Goal: Book appointment/travel/reservation

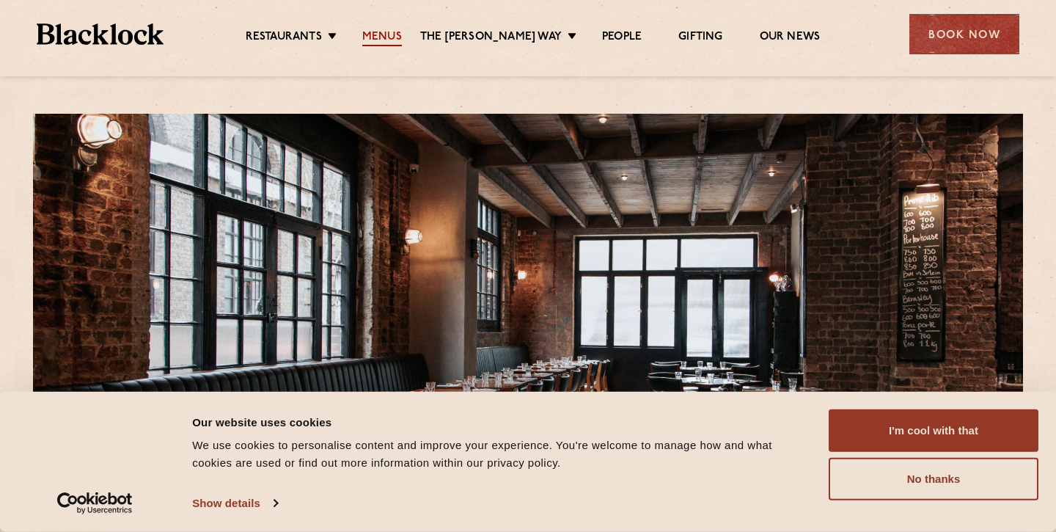
click at [387, 34] on link "Menus" at bounding box center [382, 38] width 40 height 16
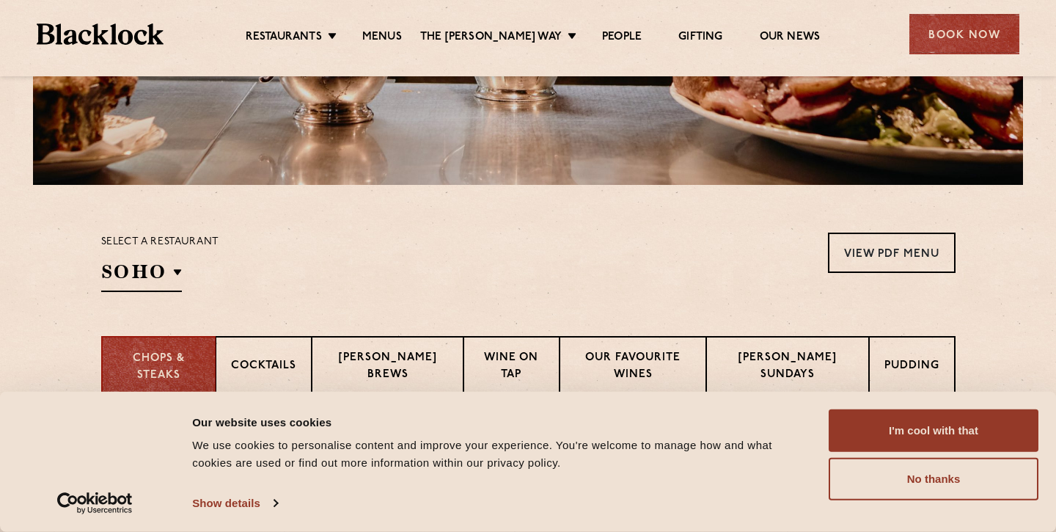
scroll to position [367, 0]
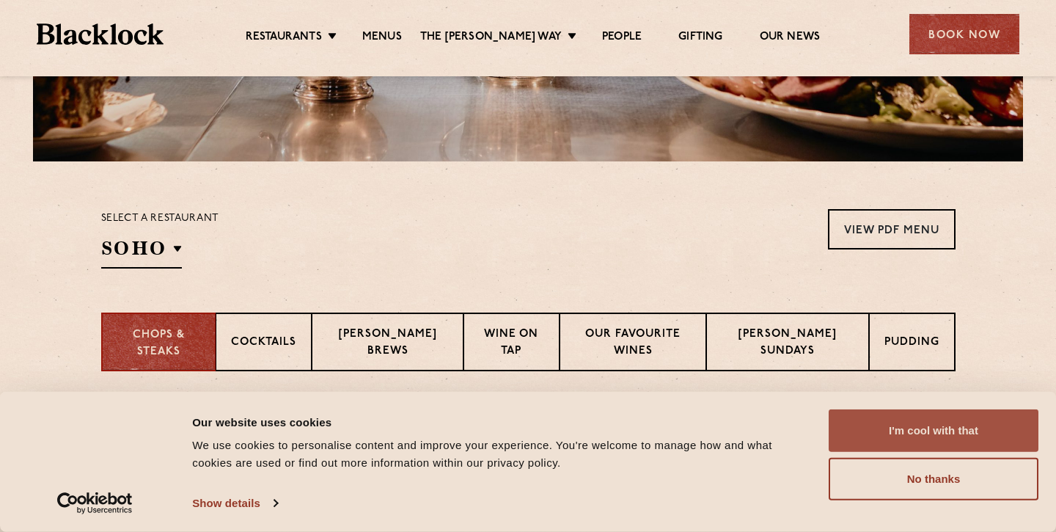
click at [875, 425] on button "I'm cool with that" at bounding box center [934, 430] width 210 height 43
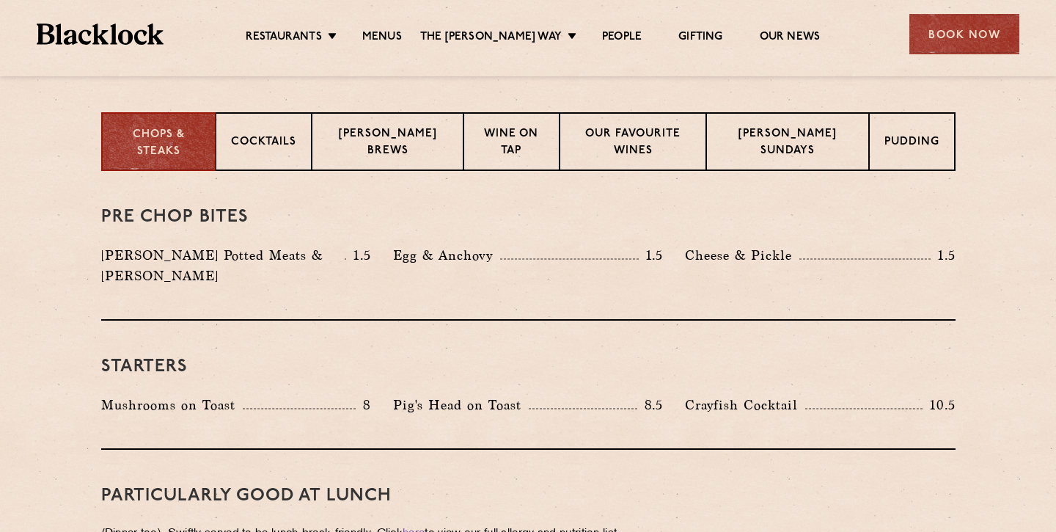
scroll to position [566, 0]
click at [941, 21] on div "Book Now" at bounding box center [964, 34] width 110 height 40
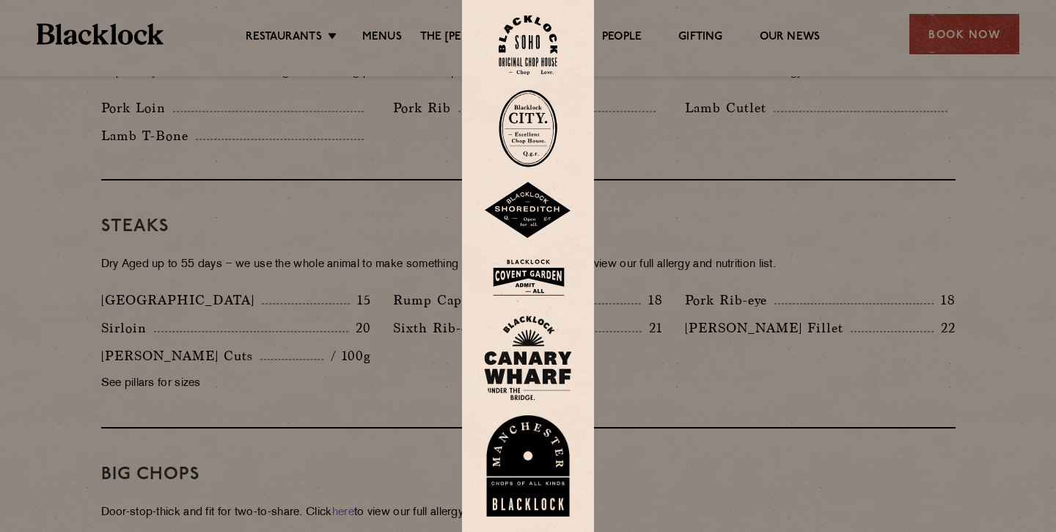
scroll to position [1257, 0]
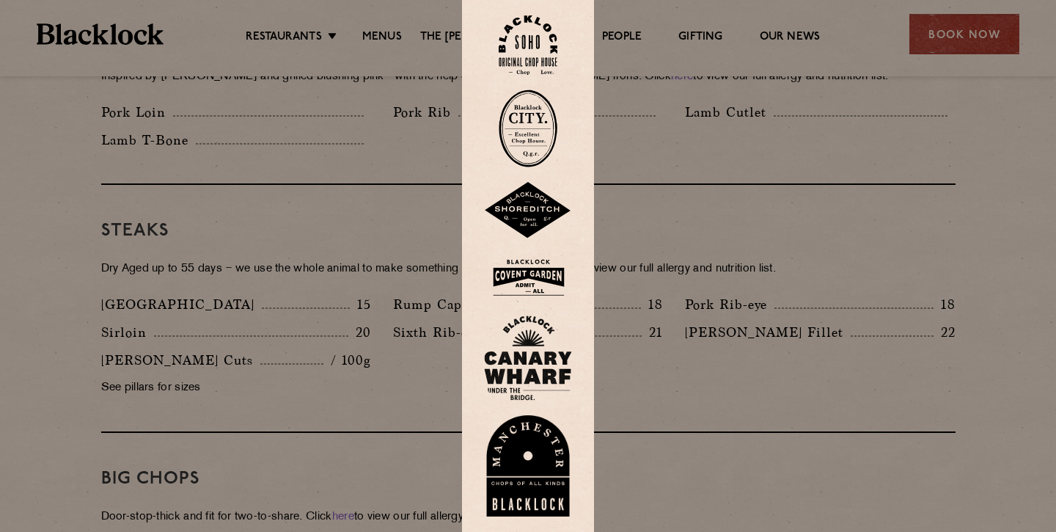
click at [690, 322] on div at bounding box center [528, 266] width 1056 height 532
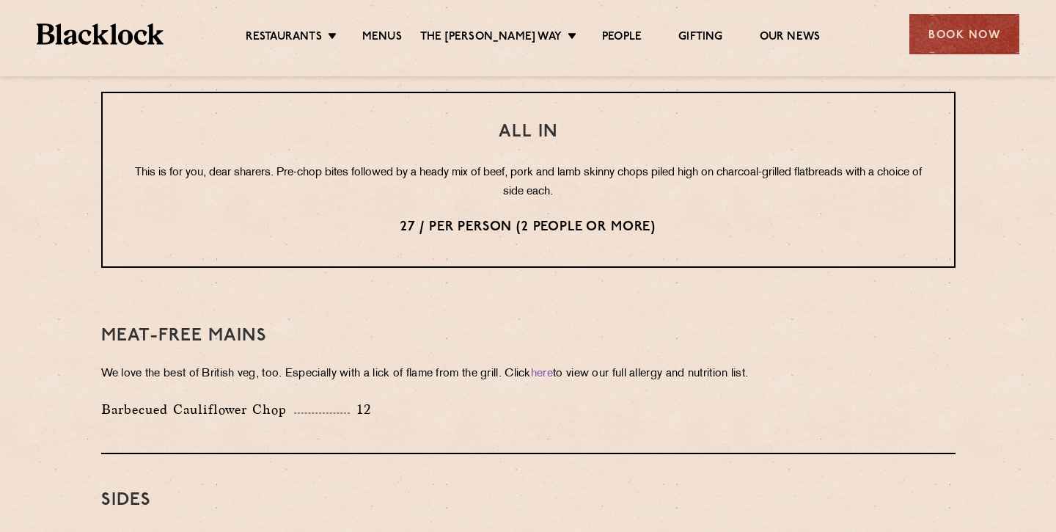
scroll to position [1878, 0]
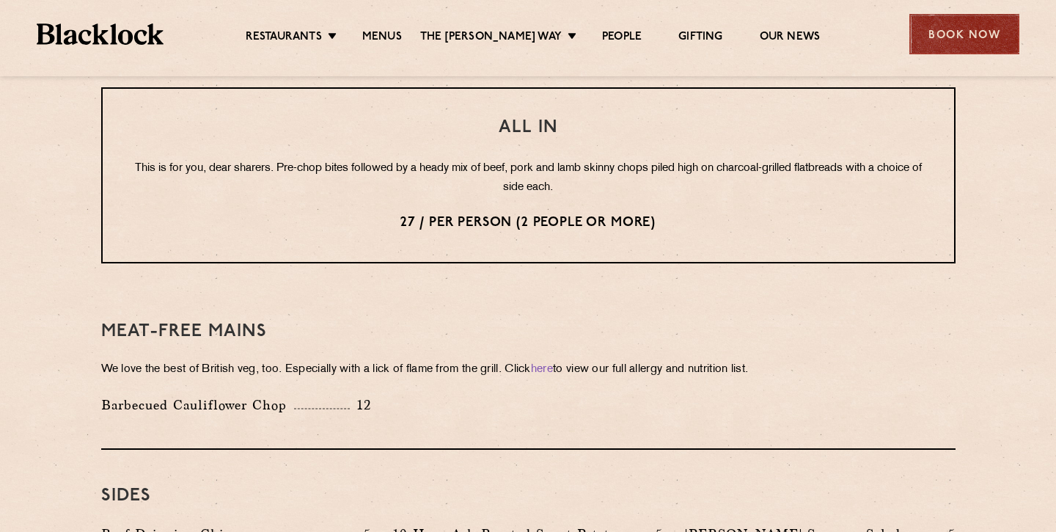
click at [1012, 42] on div "Book Now" at bounding box center [964, 34] width 110 height 40
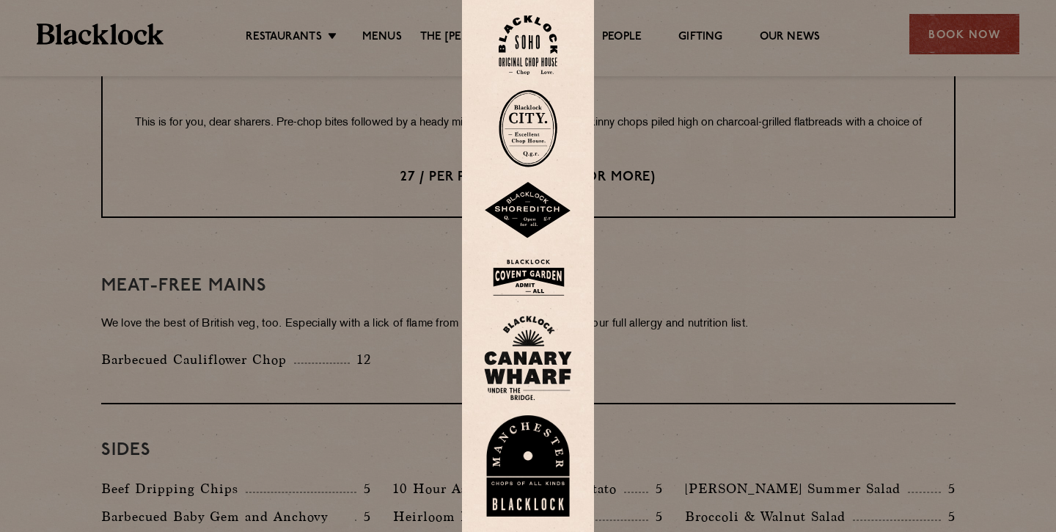
scroll to position [1930, 0]
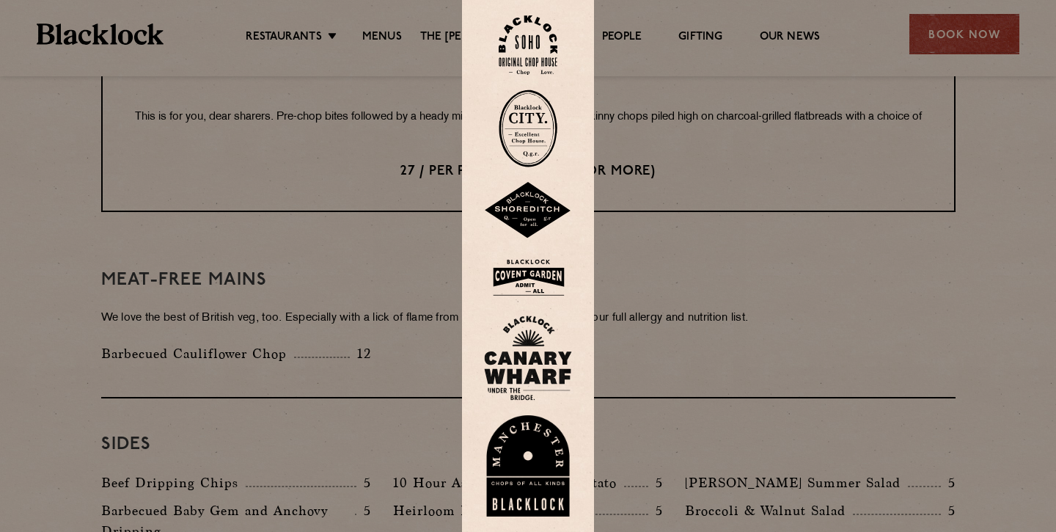
click at [534, 217] on img at bounding box center [528, 210] width 88 height 57
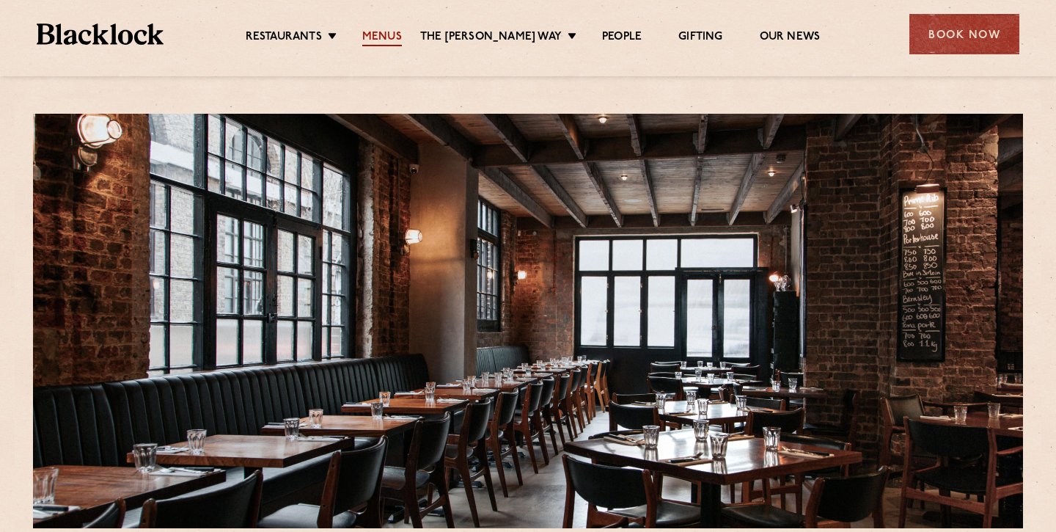
click at [400, 34] on link "Menus" at bounding box center [382, 38] width 40 height 16
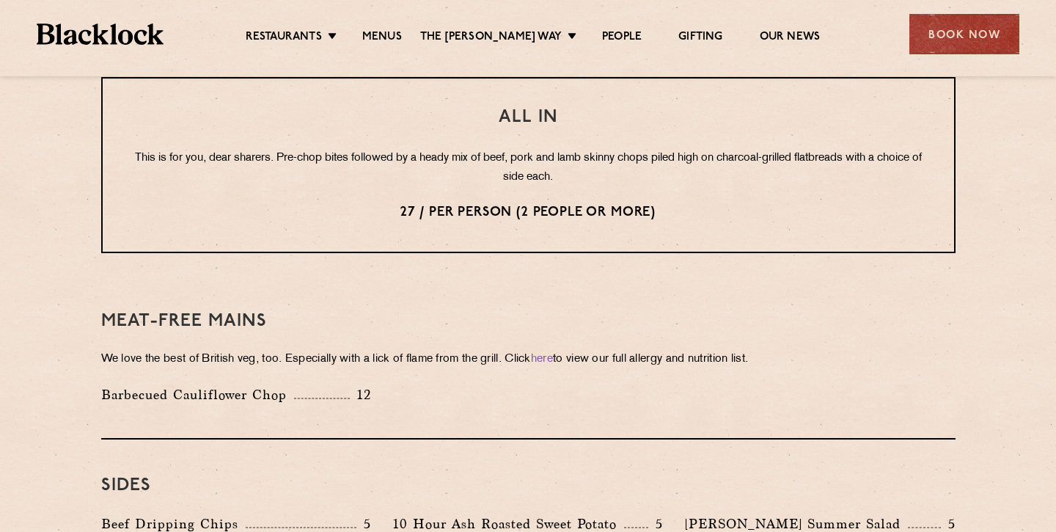
scroll to position [1893, 0]
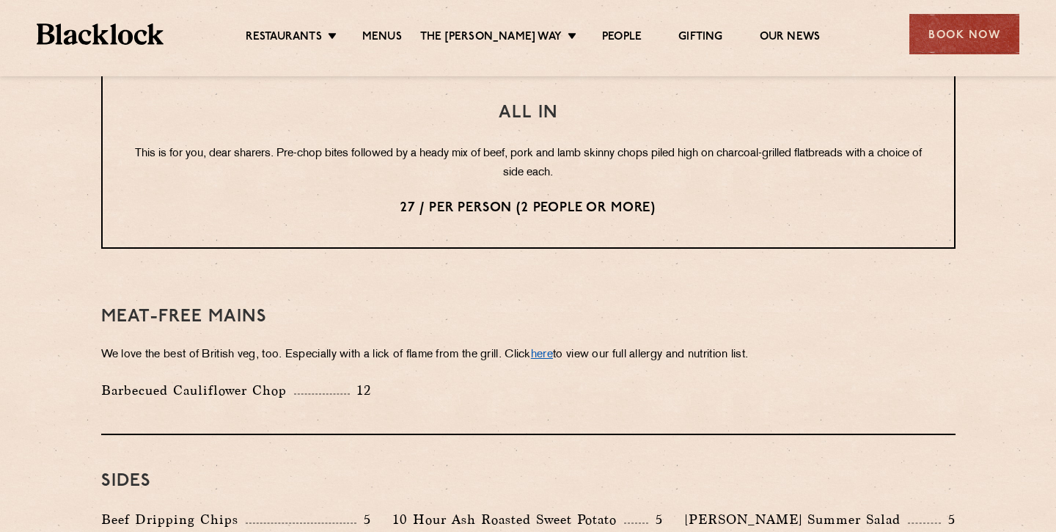
click at [553, 349] on link "here" at bounding box center [542, 354] width 22 height 11
